Goal: Task Accomplishment & Management: Manage account settings

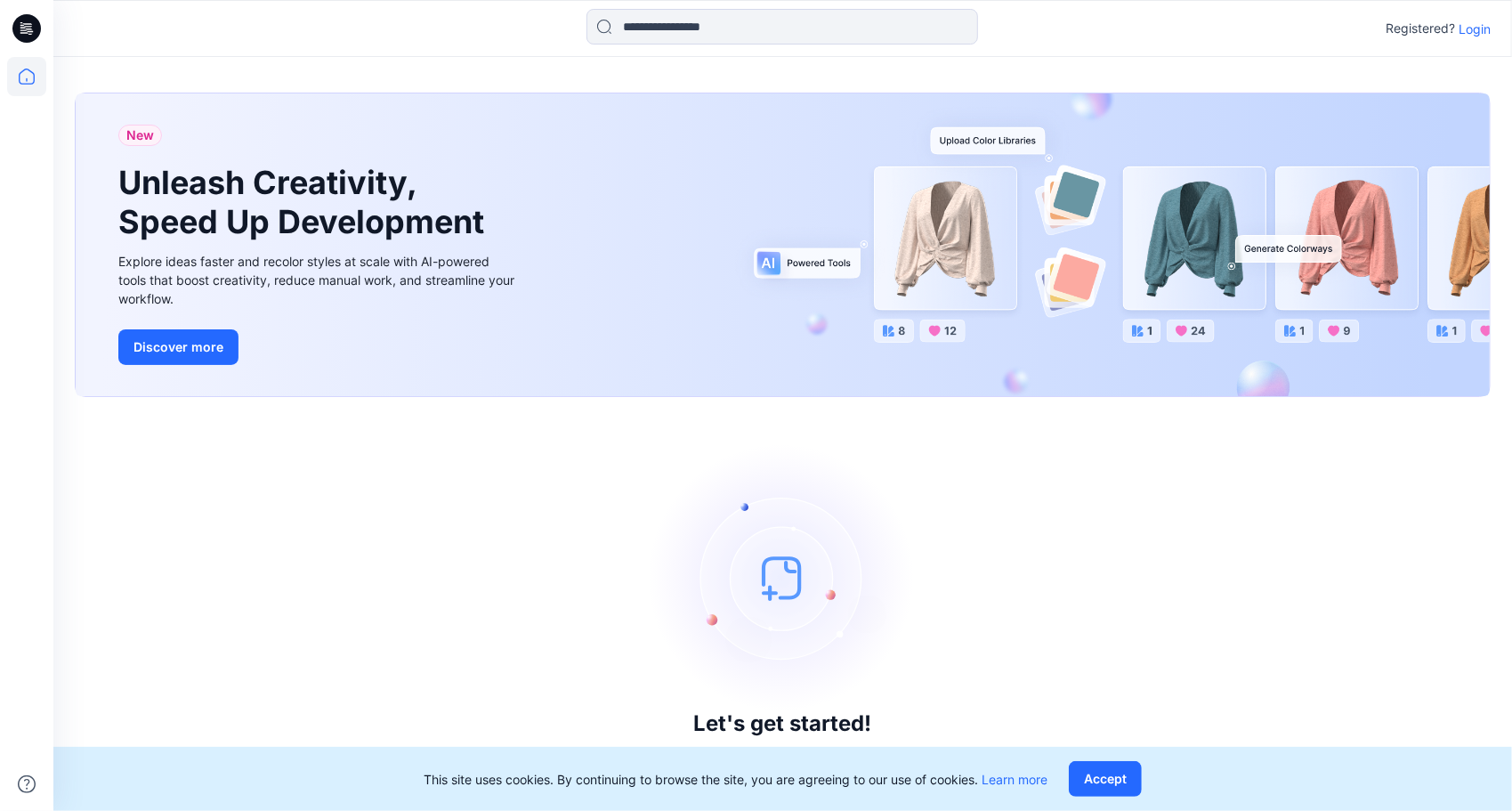
click at [1467, 32] on p "Login" at bounding box center [1474, 29] width 32 height 18
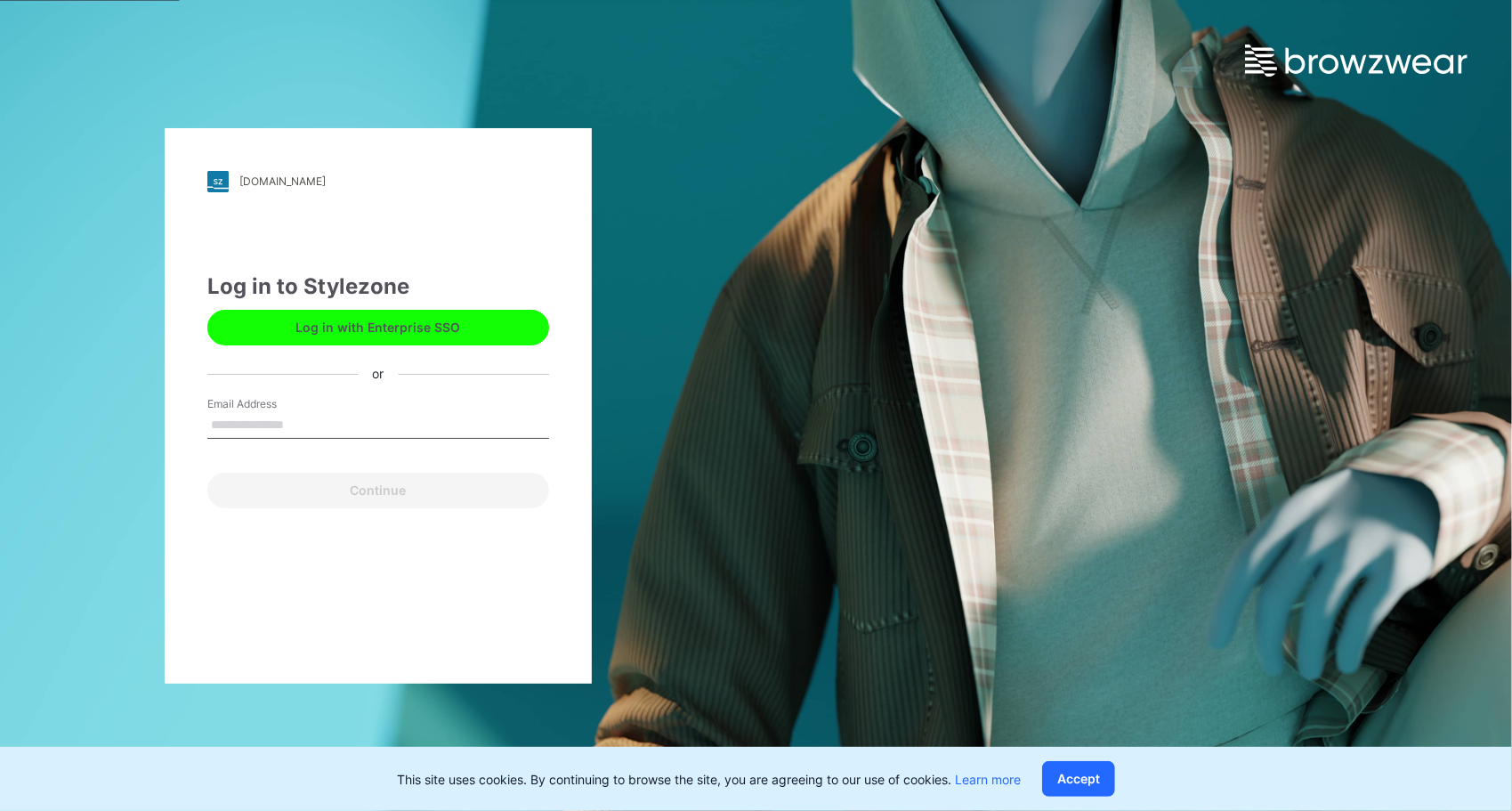
click at [363, 329] on button "Log in with Enterprise SSO" at bounding box center [378, 328] width 341 height 36
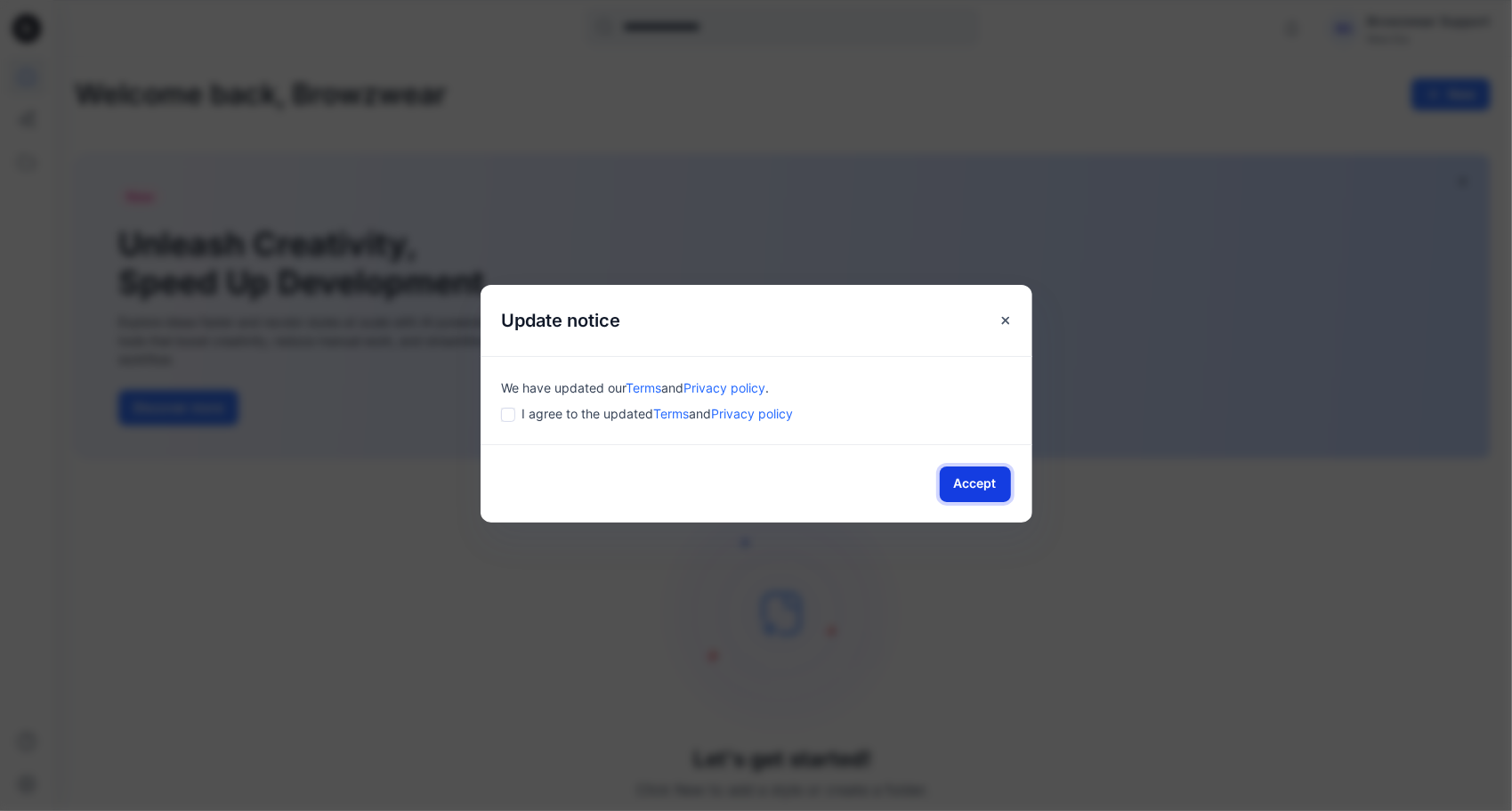
click at [958, 483] on button "Accept" at bounding box center [974, 483] width 71 height 36
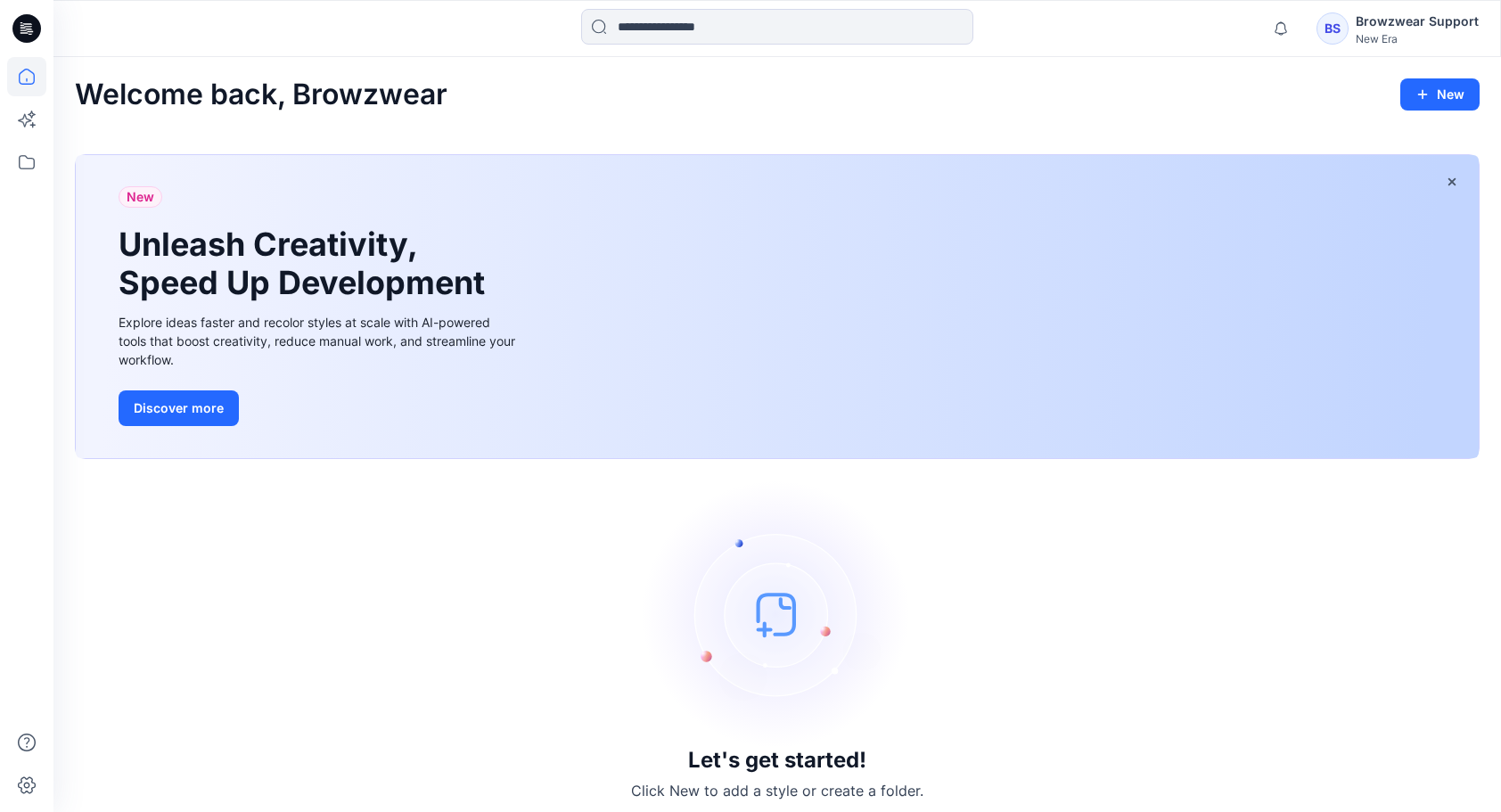
click at [1385, 23] on div "Browzwear Support" at bounding box center [1417, 21] width 123 height 21
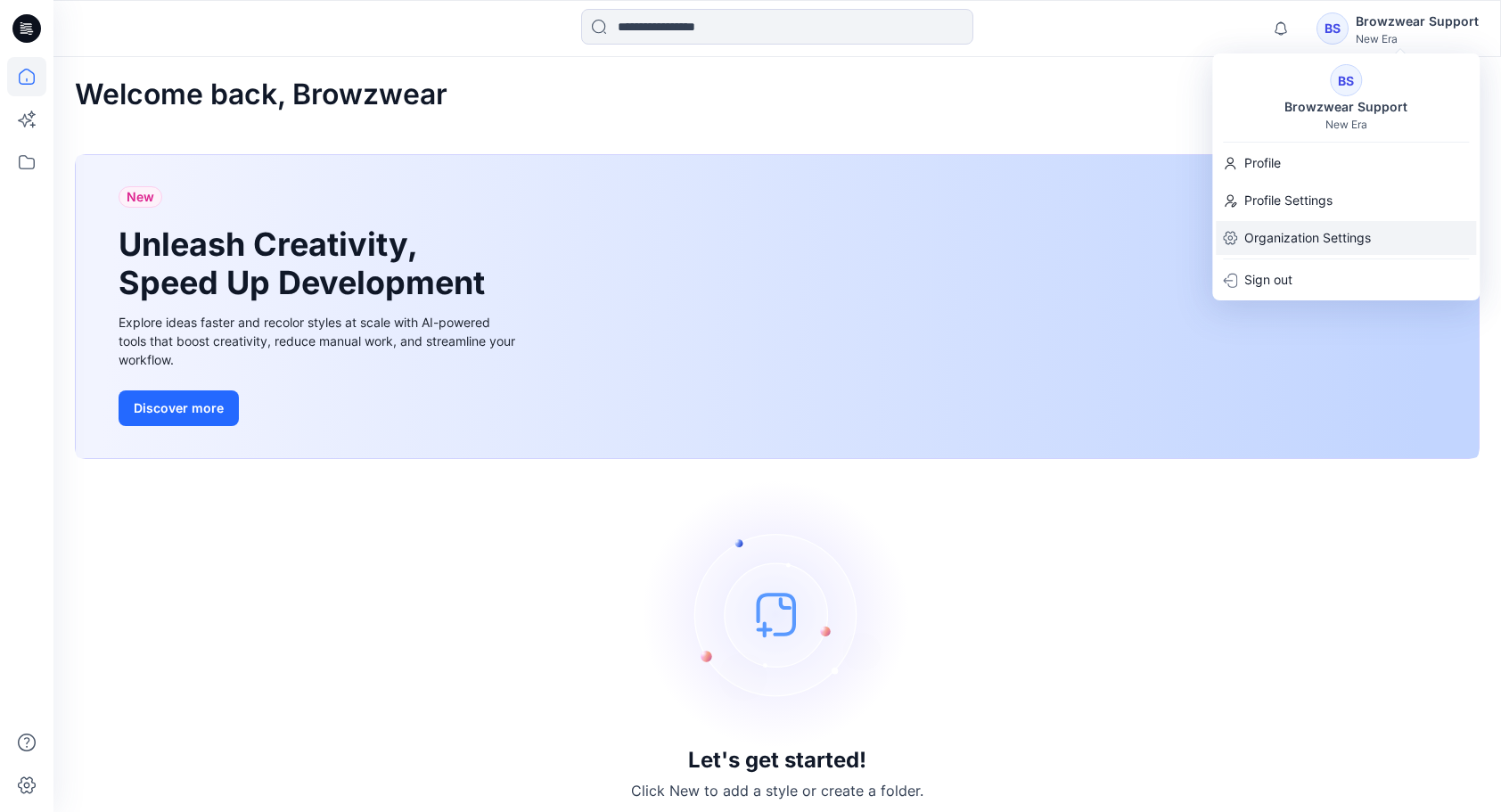
click at [1288, 242] on p "Organization Settings" at bounding box center [1307, 237] width 127 height 34
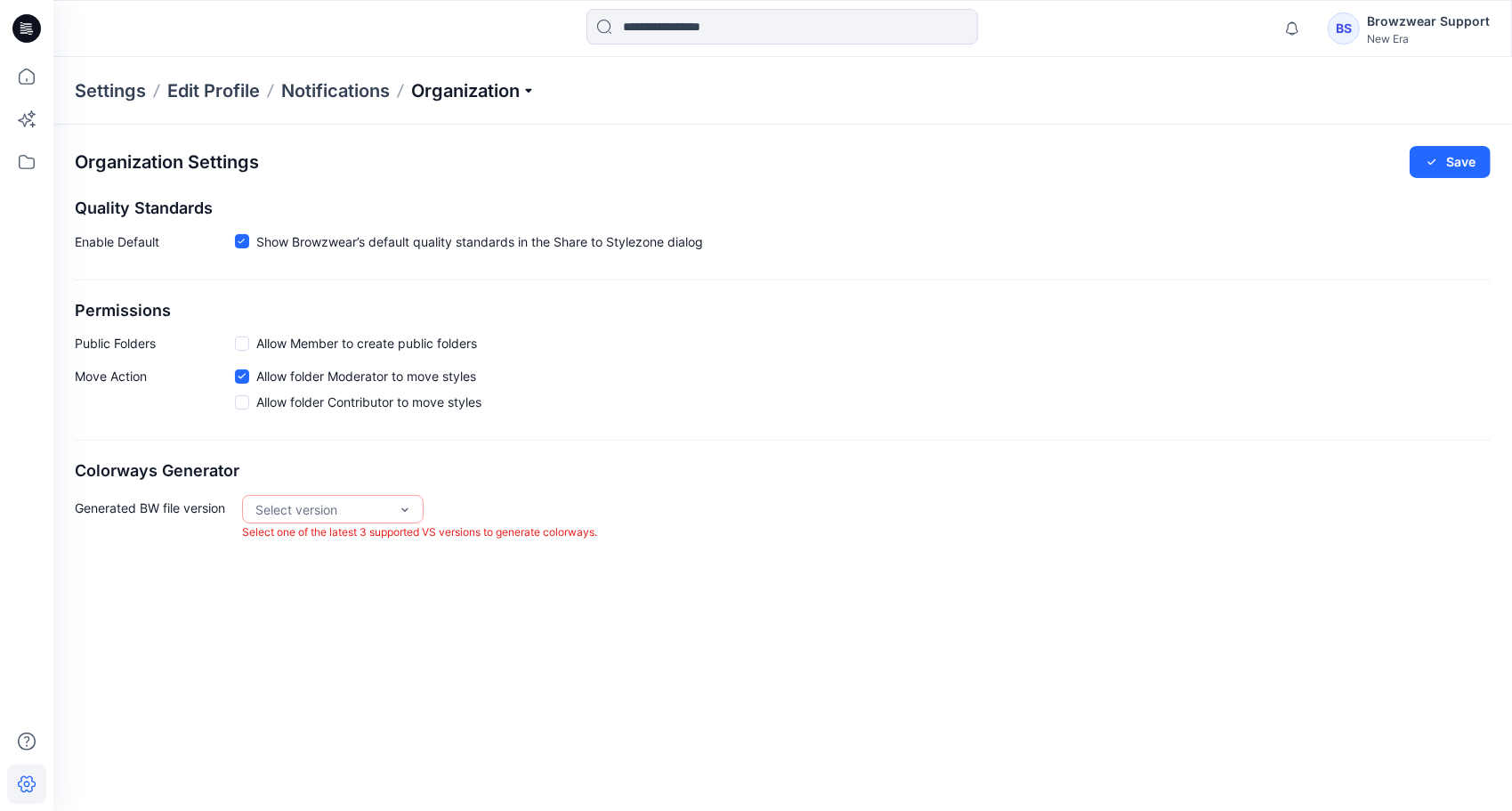
click at [485, 89] on p "Organization" at bounding box center [473, 90] width 125 height 25
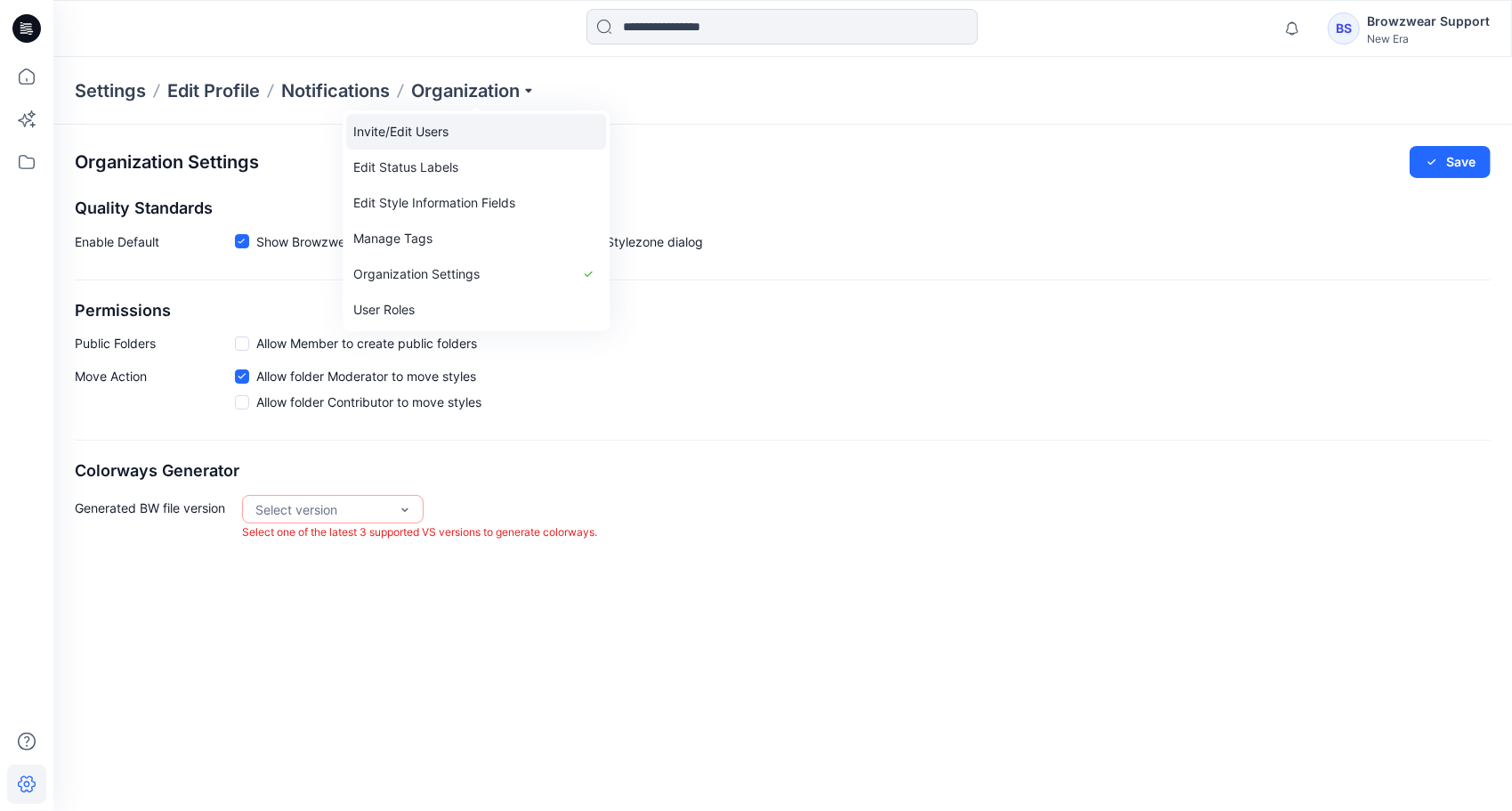
click at [456, 138] on link "Invite/Edit Users" at bounding box center [476, 131] width 260 height 36
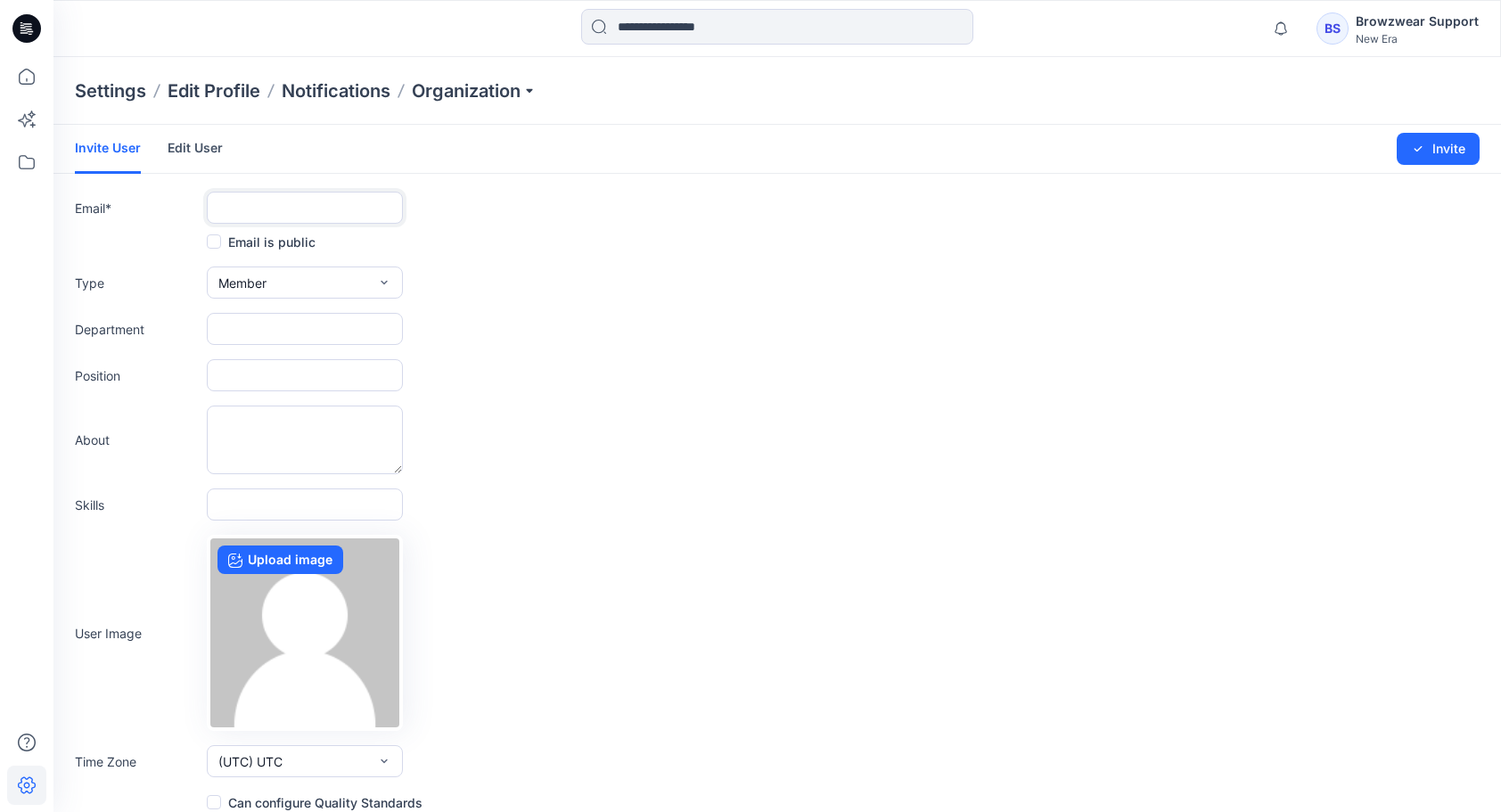
click at [262, 211] on input "text" at bounding box center [305, 207] width 196 height 32
paste input "**********"
type input "**********"
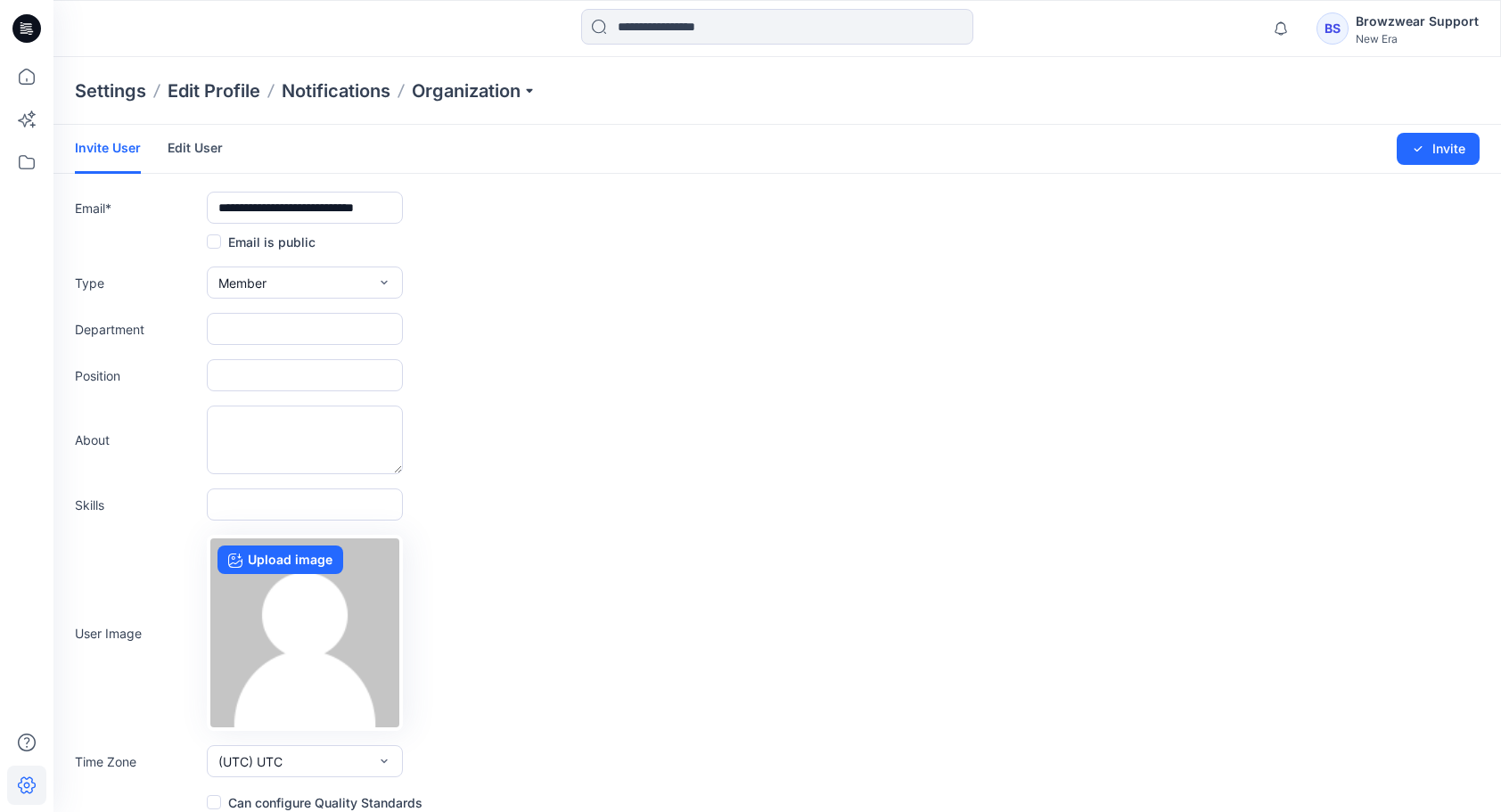
click at [555, 261] on form "**********" at bounding box center [777, 468] width 1447 height 688
click at [329, 278] on button "Member" at bounding box center [305, 282] width 196 height 32
click at [288, 385] on button "Admin" at bounding box center [305, 394] width 189 height 36
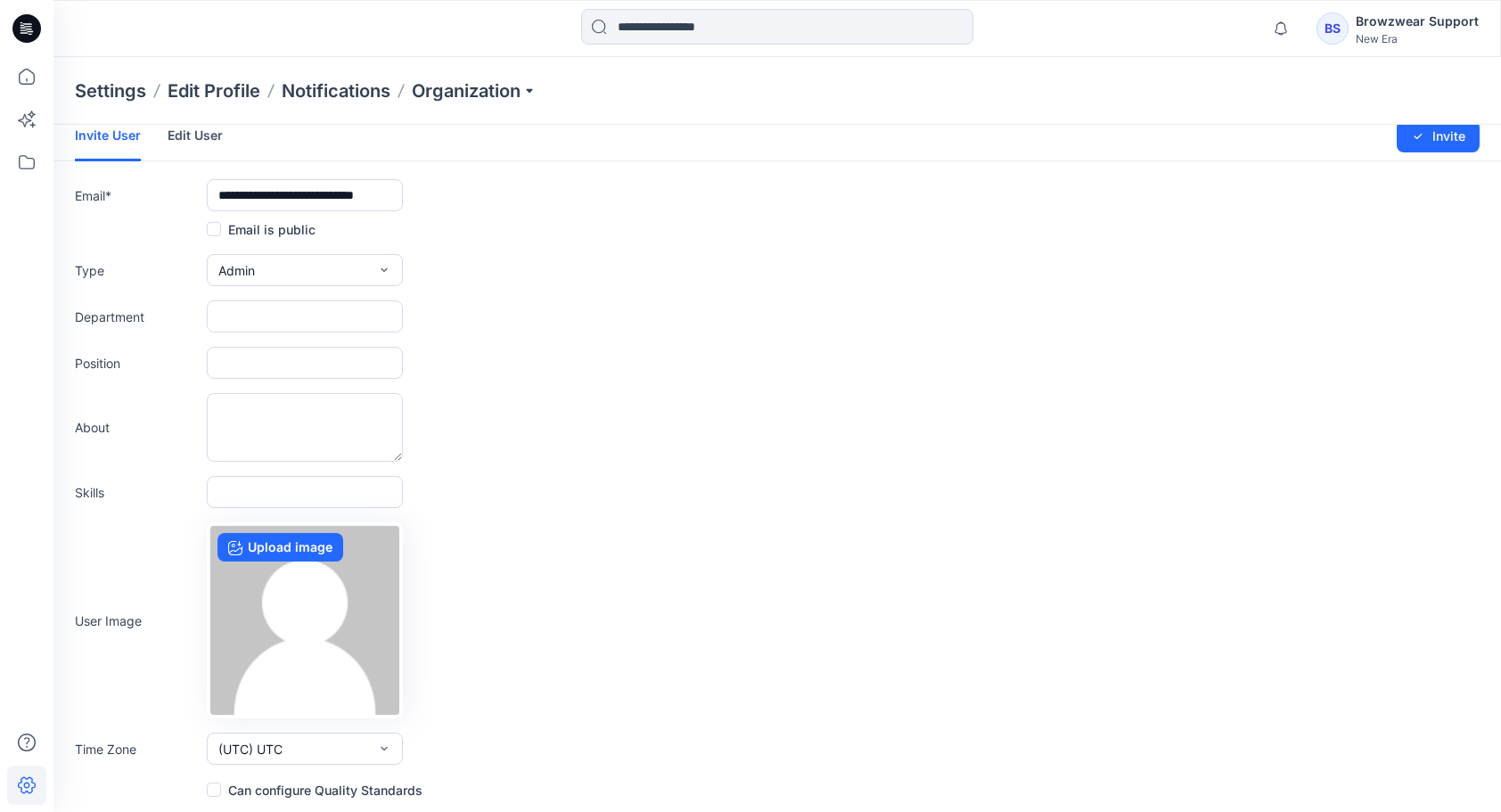
scroll to position [14, 0]
click at [214, 785] on span at bounding box center [214, 787] width 14 height 14
click at [560, 360] on div "Position" at bounding box center [777, 360] width 1405 height 32
click at [1449, 142] on button "Invite" at bounding box center [1438, 134] width 83 height 32
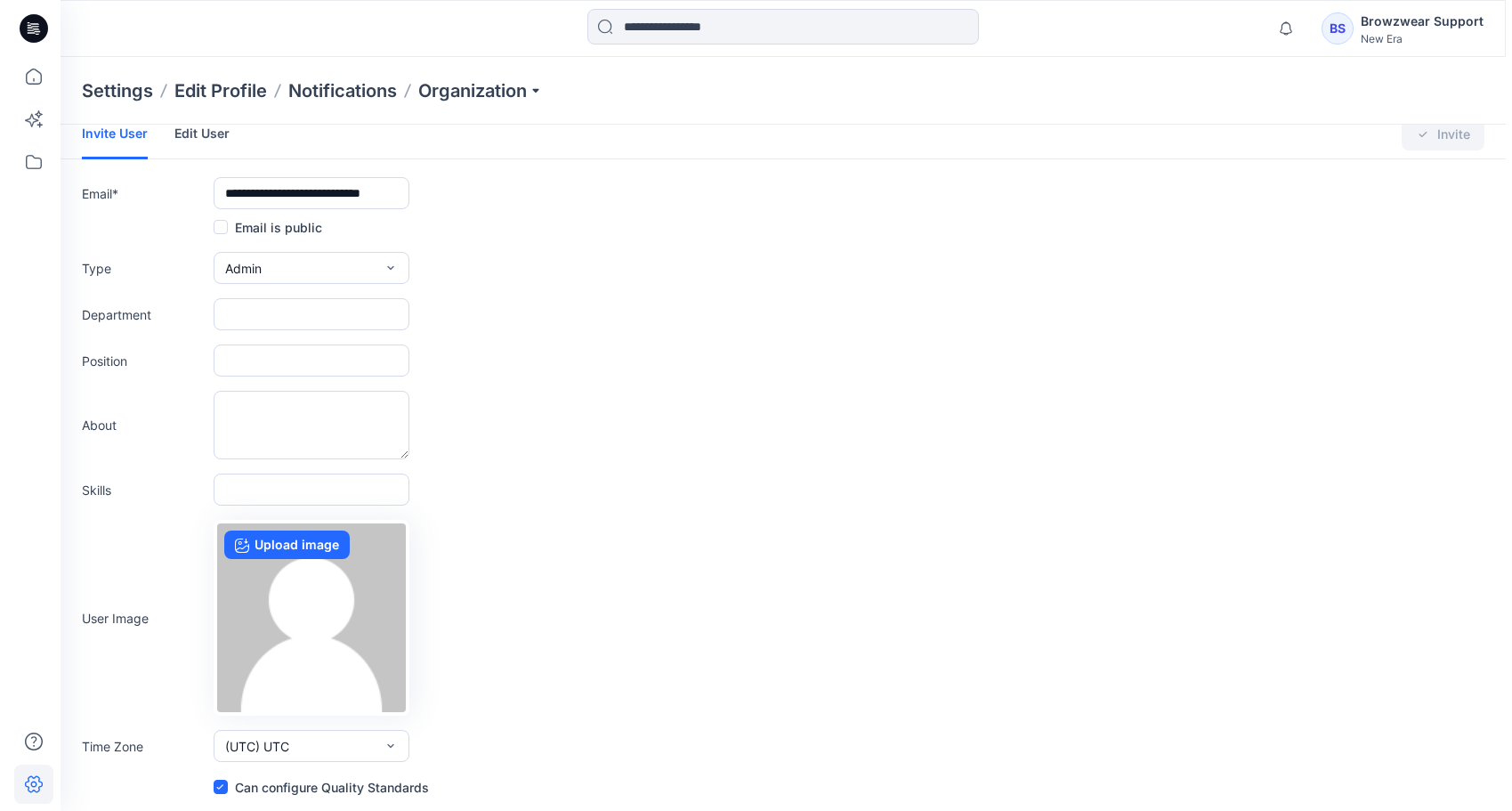
scroll to position [0, 0]
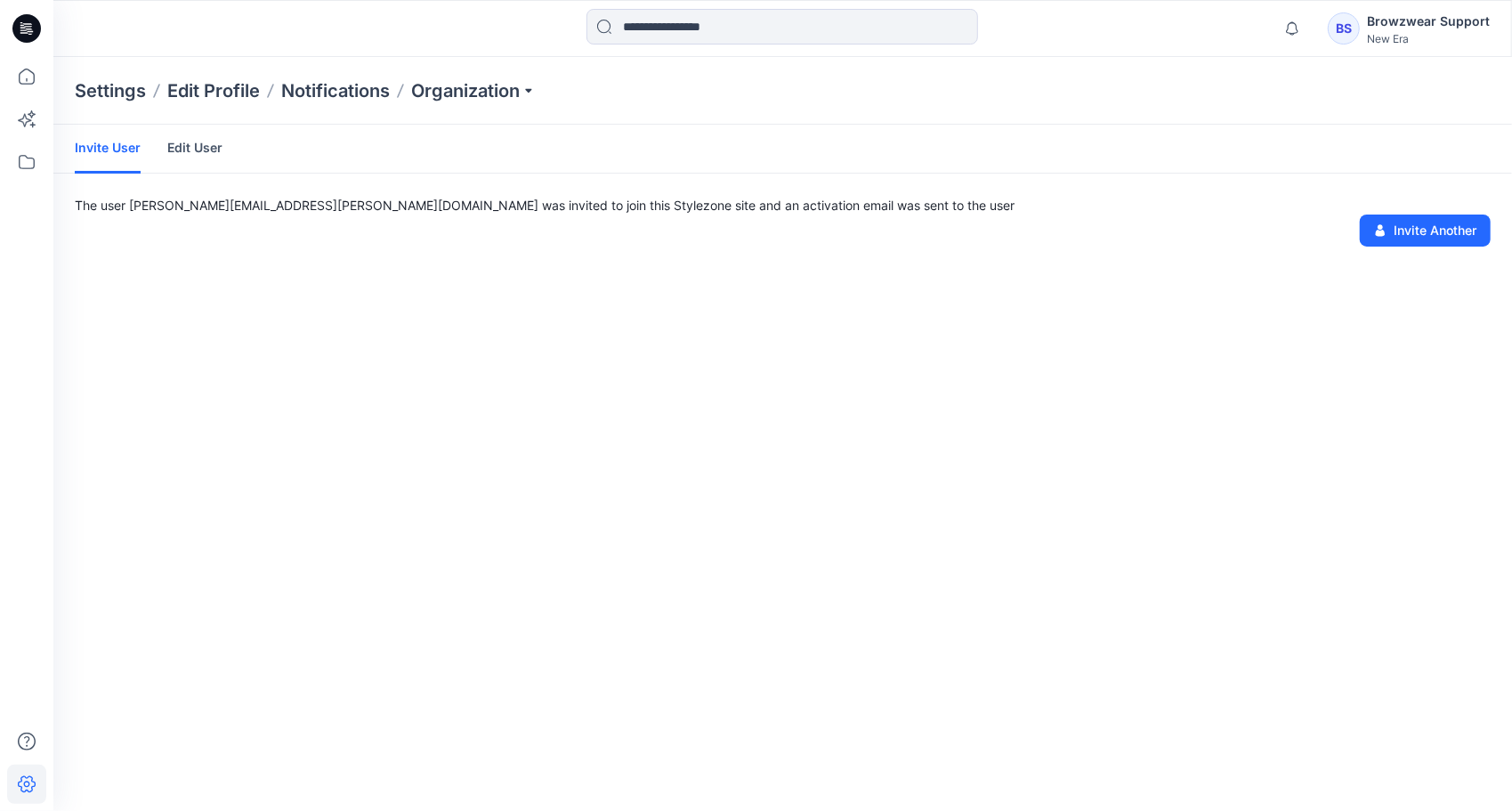
click at [855, 328] on div "Invite User Edit User The user Branden.Osbourne@neweracap.com was invited to jo…" at bounding box center [782, 468] width 1458 height 686
click at [16, 84] on icon at bounding box center [27, 77] width 39 height 39
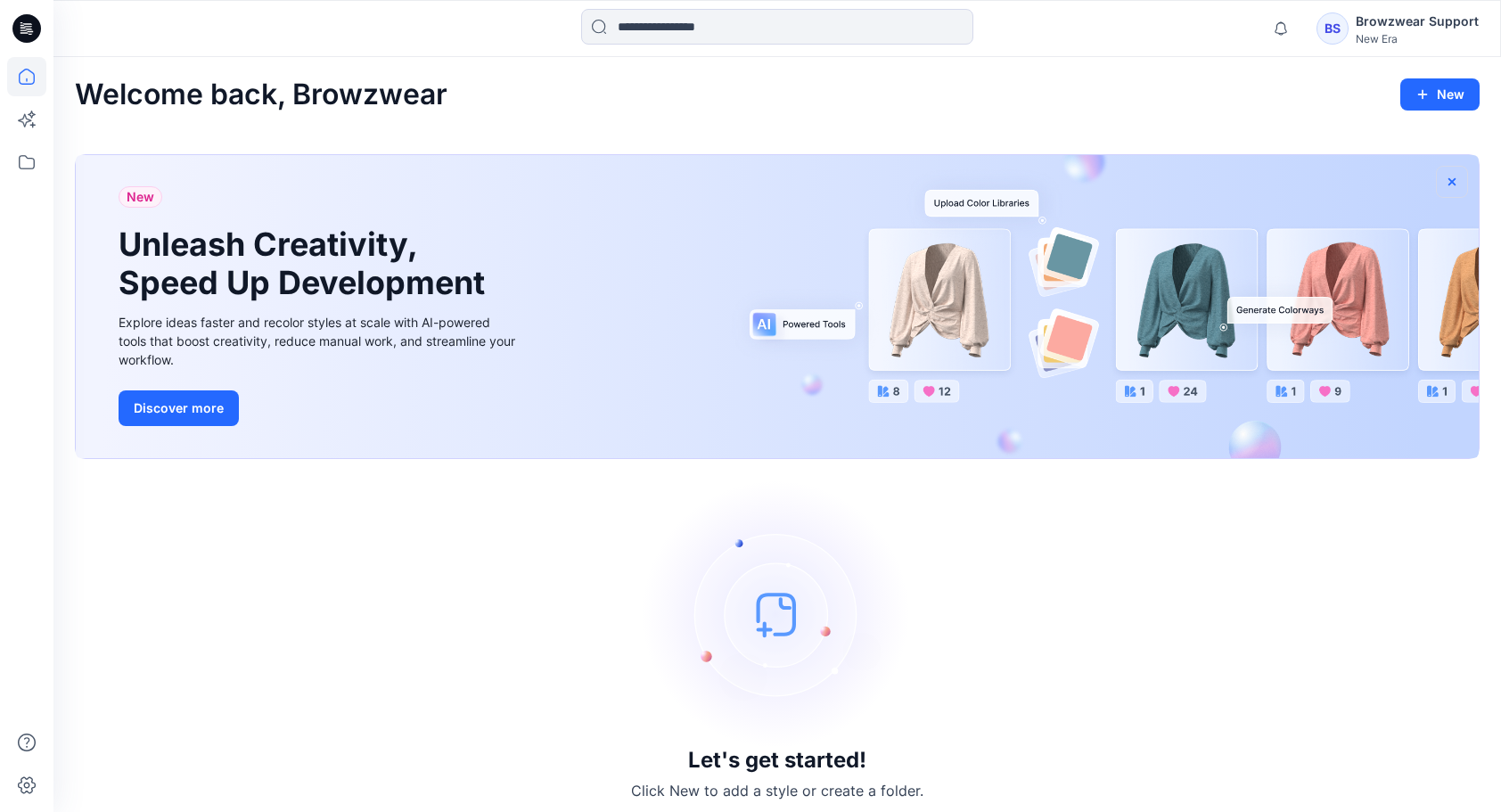
click at [1457, 182] on icon "button" at bounding box center [1451, 181] width 14 height 14
